Goal: Obtain resource: Download file/media

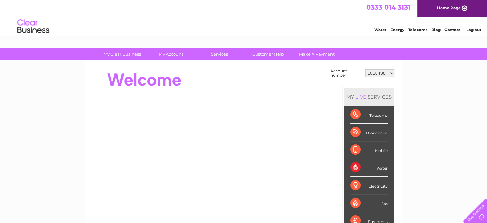
click at [394, 74] on select "1018438 30266666" at bounding box center [380, 73] width 29 height 8
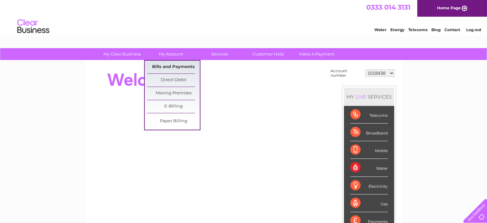
click at [172, 68] on link "Bills and Payments" at bounding box center [173, 67] width 53 height 13
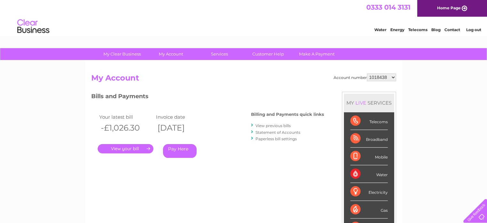
click at [122, 148] on link "." at bounding box center [126, 148] width 56 height 9
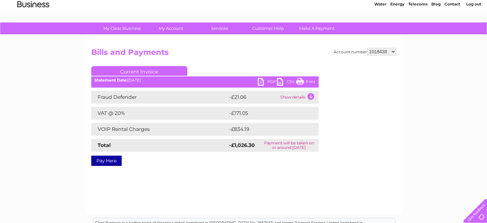
scroll to position [28, 0]
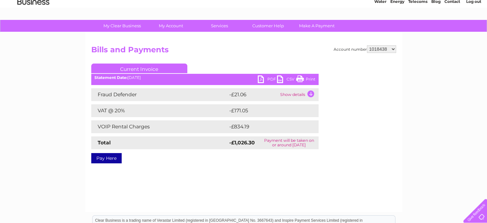
click at [268, 78] on link "PDF" at bounding box center [267, 79] width 19 height 9
click at [393, 48] on select "1018438 30266666" at bounding box center [381, 49] width 29 height 8
select select "30266666"
click at [367, 45] on select "1018438 30266666" at bounding box center [381, 49] width 29 height 8
